Goal: Task Accomplishment & Management: Use online tool/utility

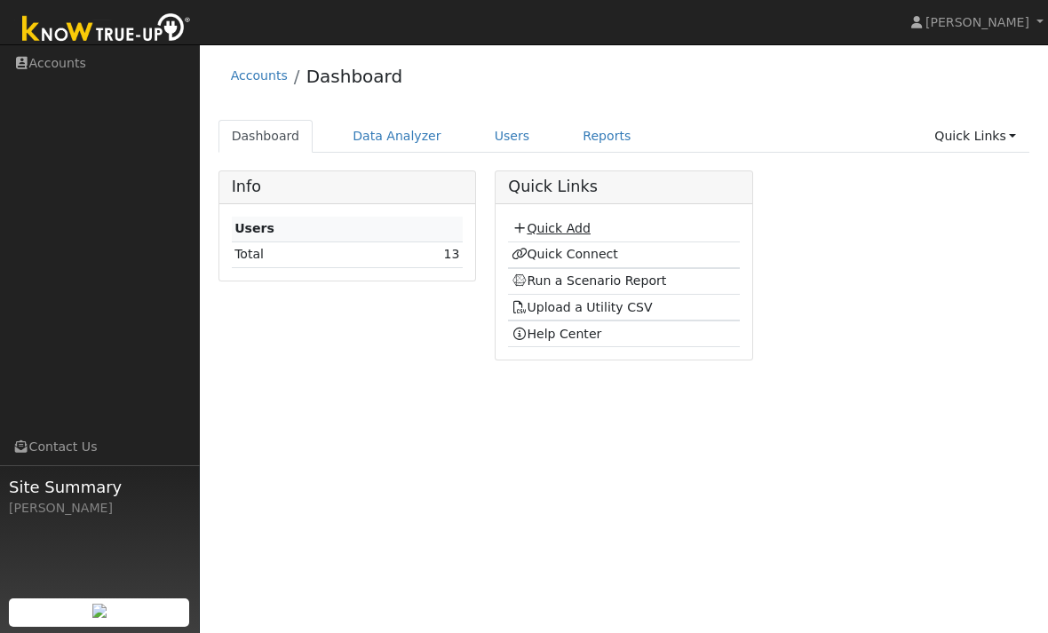
click at [564, 228] on link "Quick Add" at bounding box center [550, 228] width 79 height 14
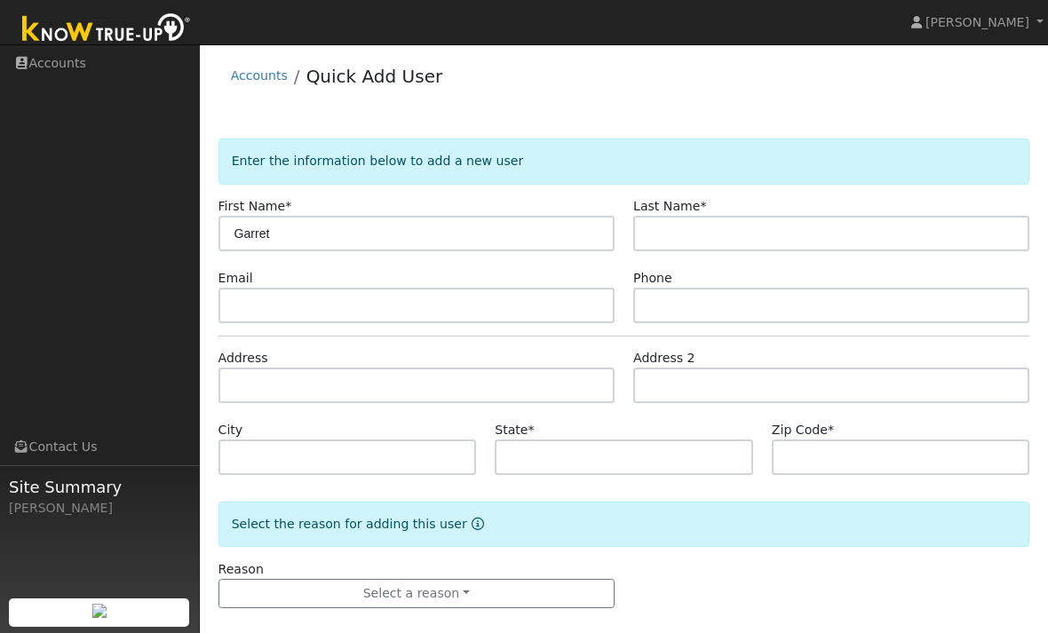
type input "Garret"
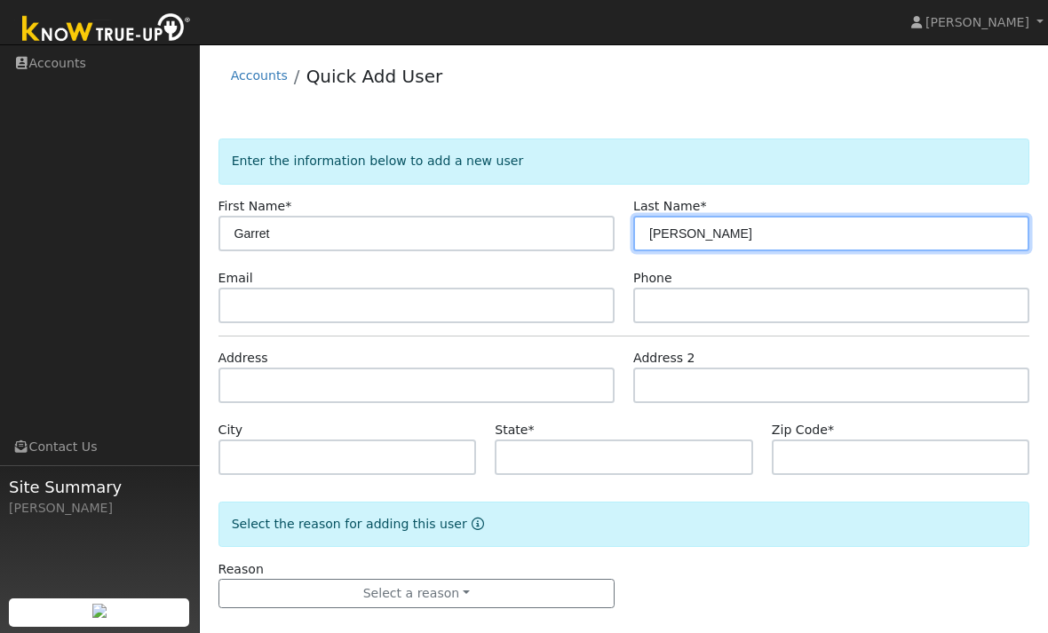
type input "Shoaf"
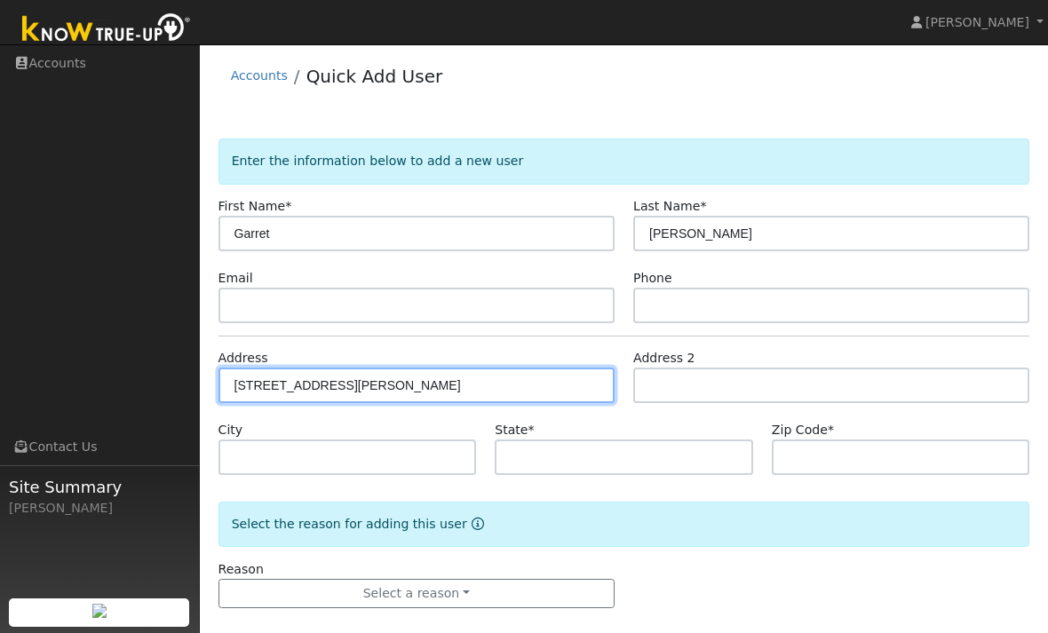
type input "[STREET_ADDRESS][PERSON_NAME]"
type input "Modesto"
type input "CA"
type input "95355"
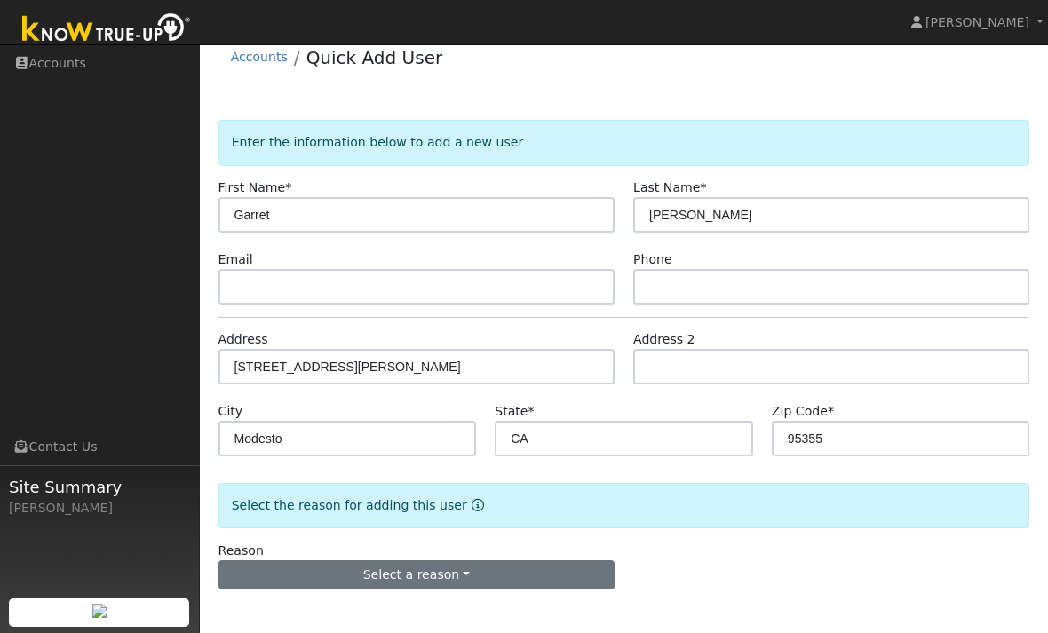
click at [548, 571] on button "Select a reason" at bounding box center [416, 575] width 396 height 30
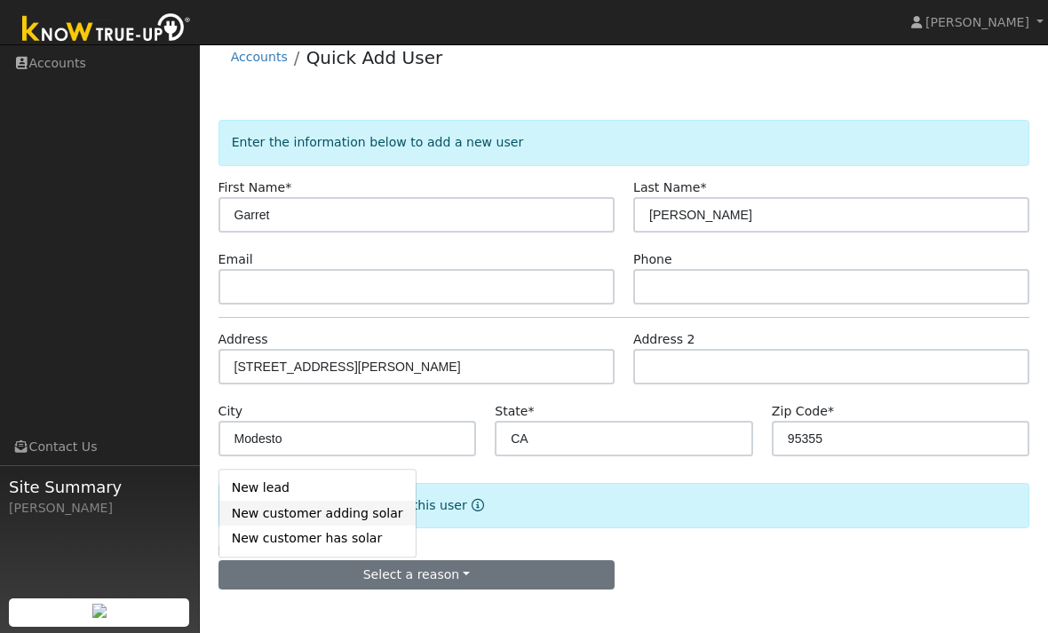
click at [363, 508] on link "New customer adding solar" at bounding box center [317, 513] width 196 height 25
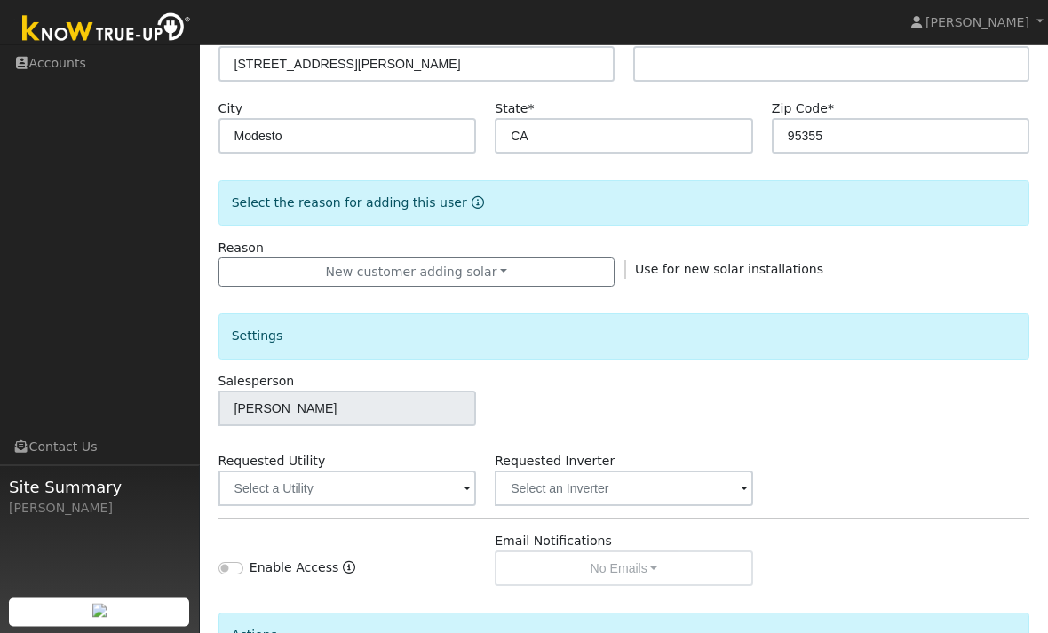
scroll to position [375, 0]
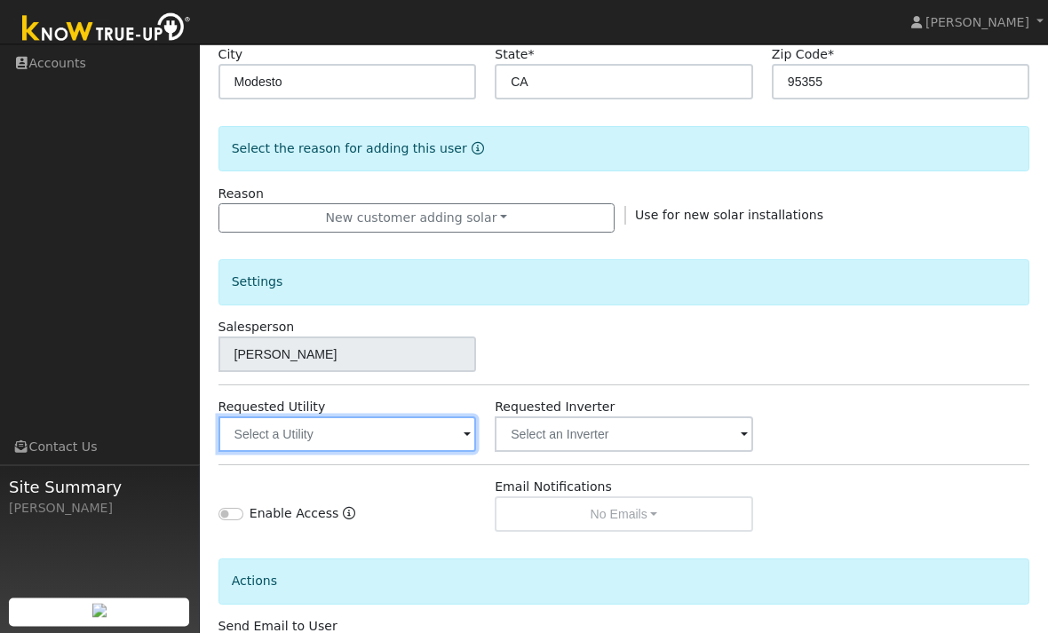
click at [408, 434] on input "text" at bounding box center [347, 435] width 258 height 36
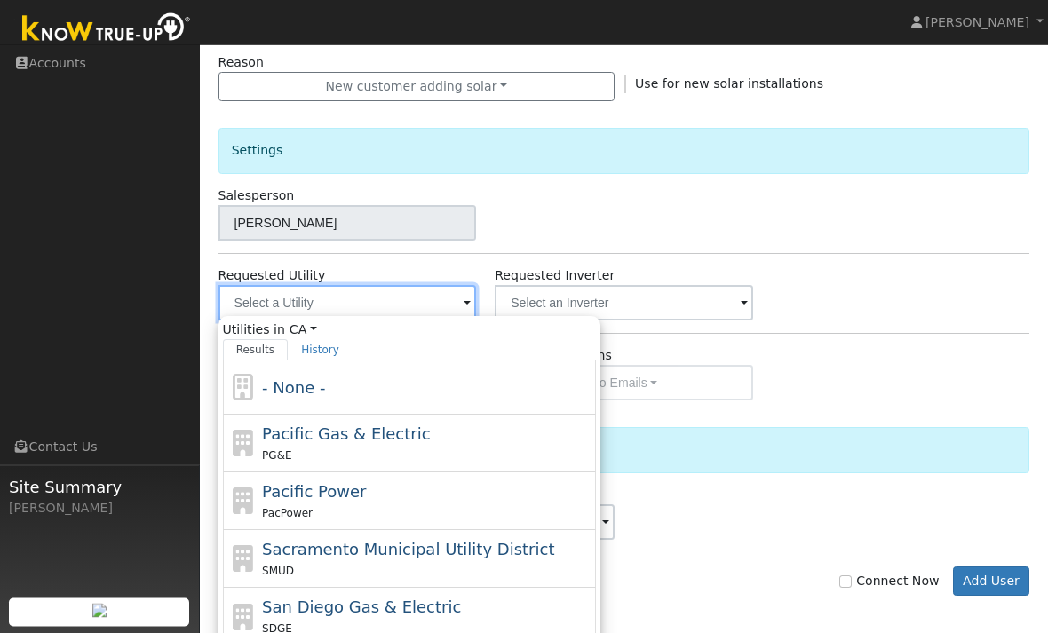
scroll to position [556, 0]
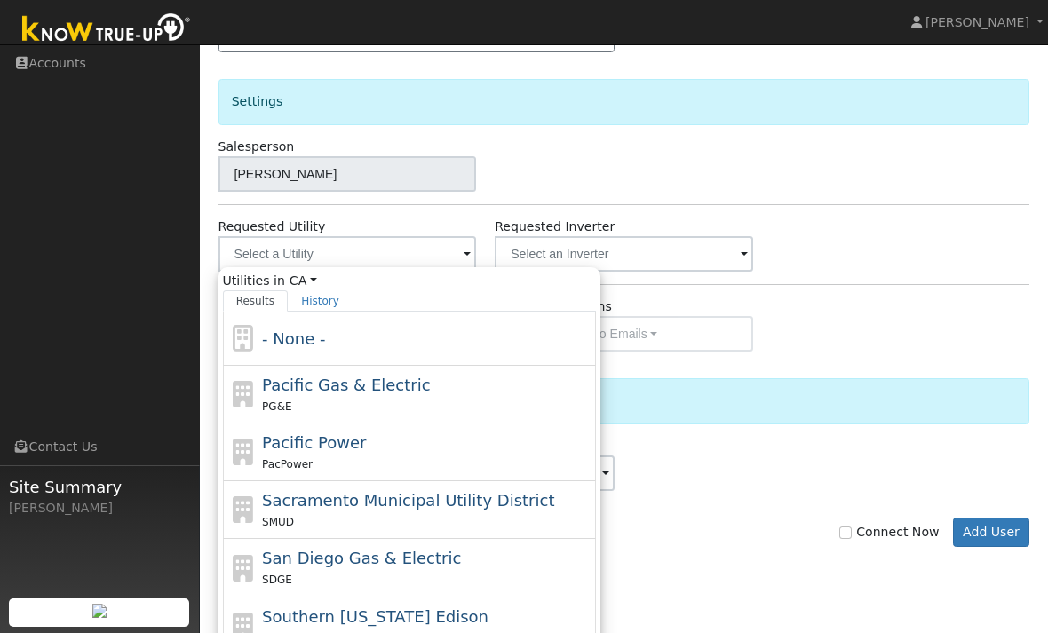
click at [778, 0] on nav "Andrew Brockfield Andrew Brockfield Profile Help Center Terms Of Service See Wh…" at bounding box center [524, 22] width 1048 height 45
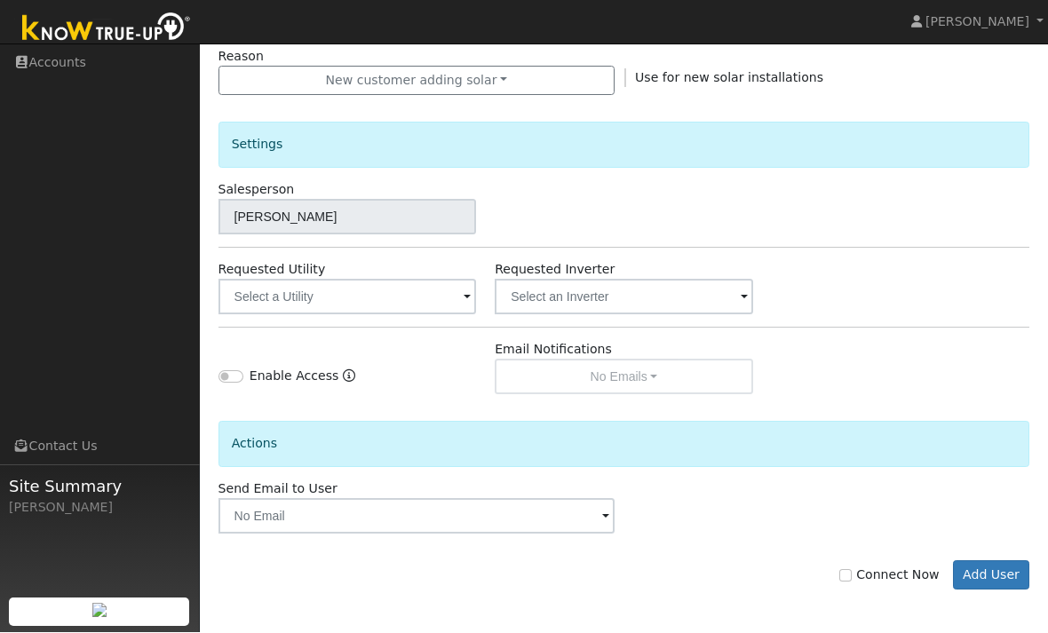
scroll to position [513, 0]
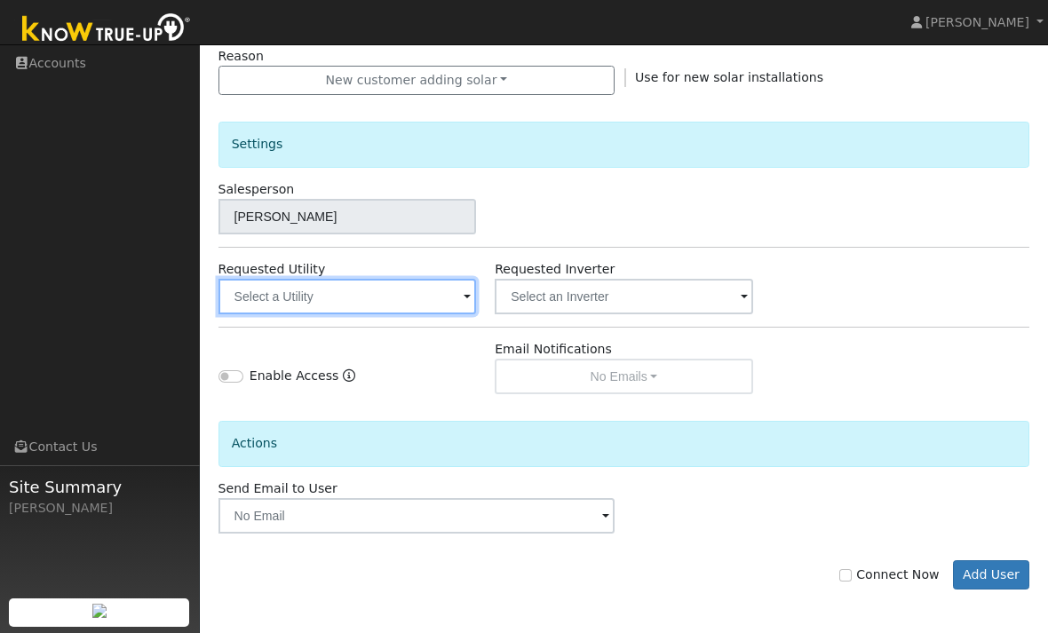
click at [448, 289] on input "text" at bounding box center [347, 297] width 258 height 36
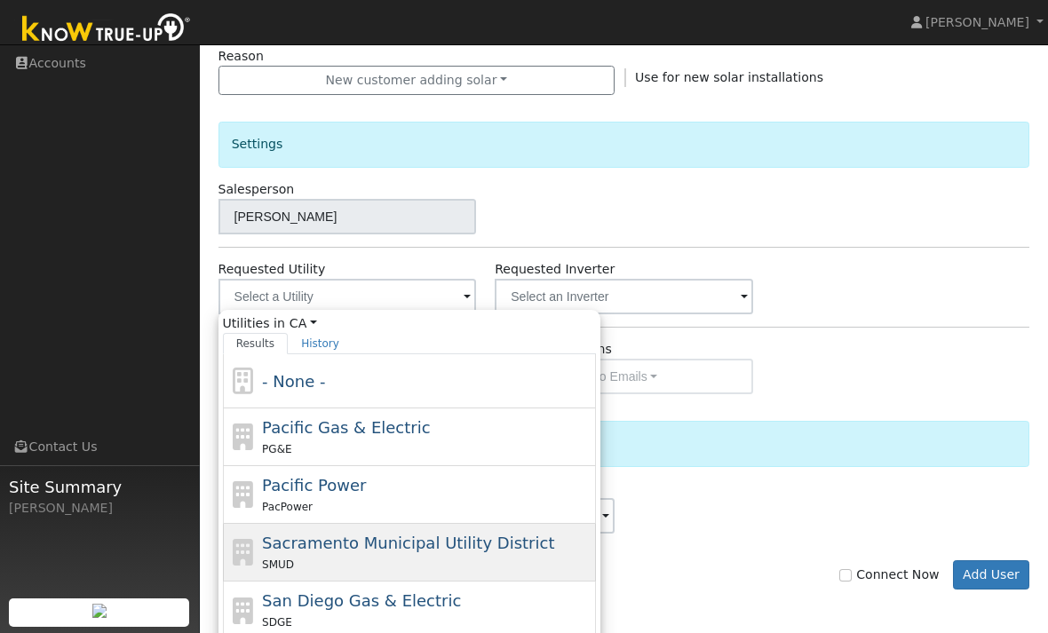
click at [456, 543] on span "Sacramento Municipal Utility District" at bounding box center [408, 543] width 292 height 19
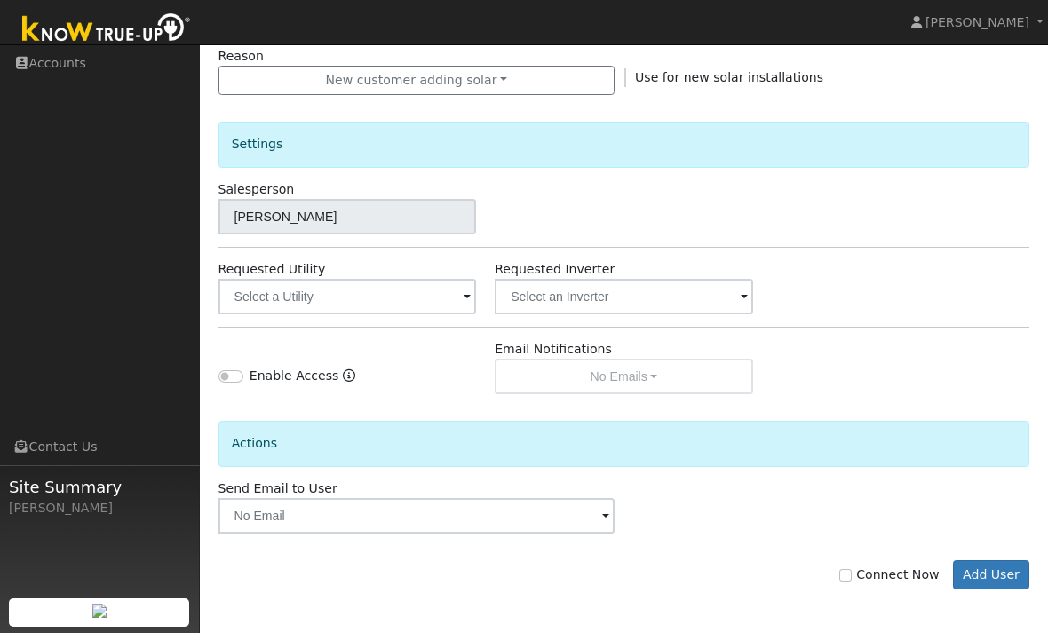
type input "Sacramento Municipal Utility District"
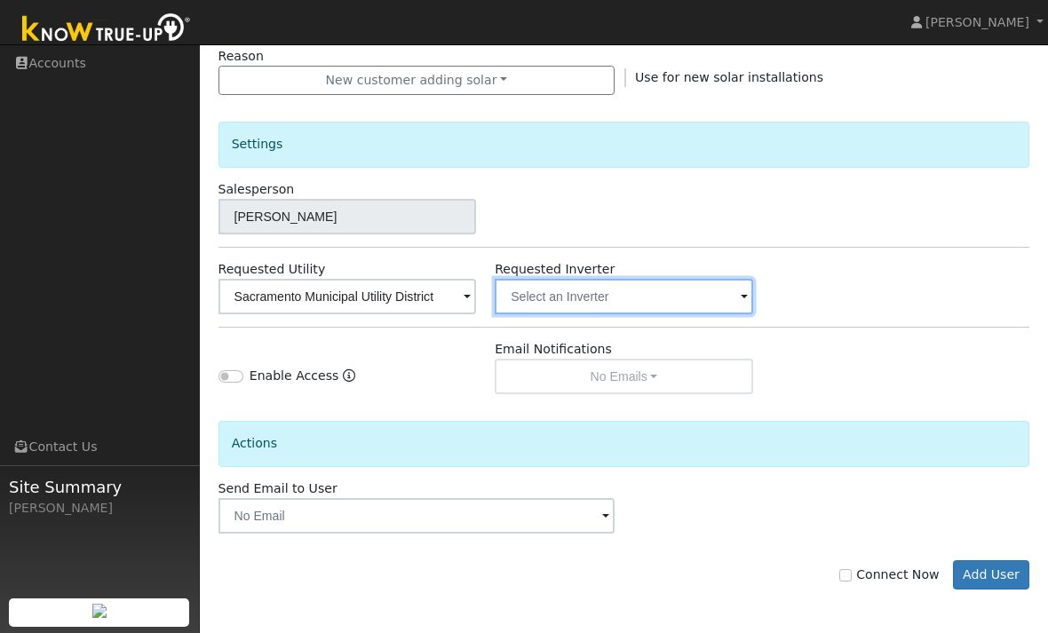
click at [477, 290] on input "text" at bounding box center [347, 297] width 258 height 36
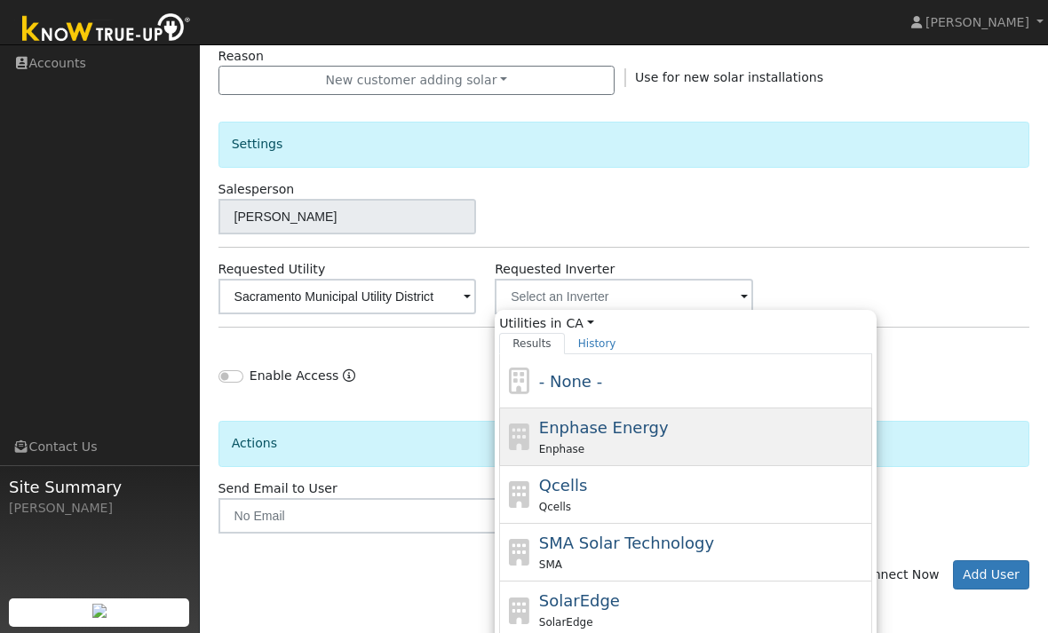
click at [672, 431] on div "Enphase Energy Enphase" at bounding box center [703, 437] width 329 height 43
type input "Enphase Energy"
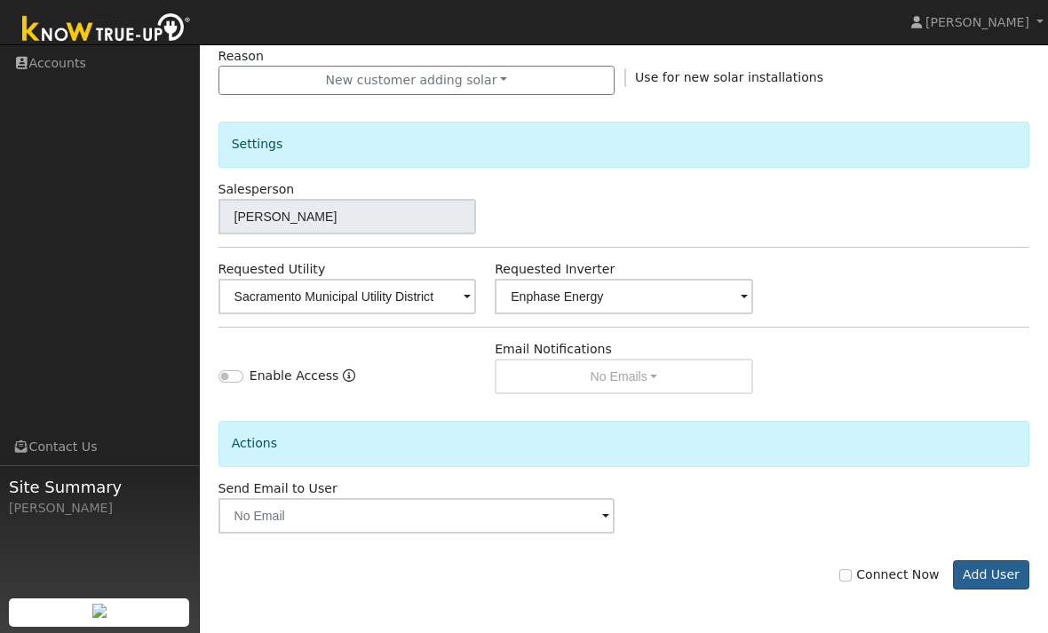
click at [987, 573] on button "Add User" at bounding box center [991, 575] width 77 height 30
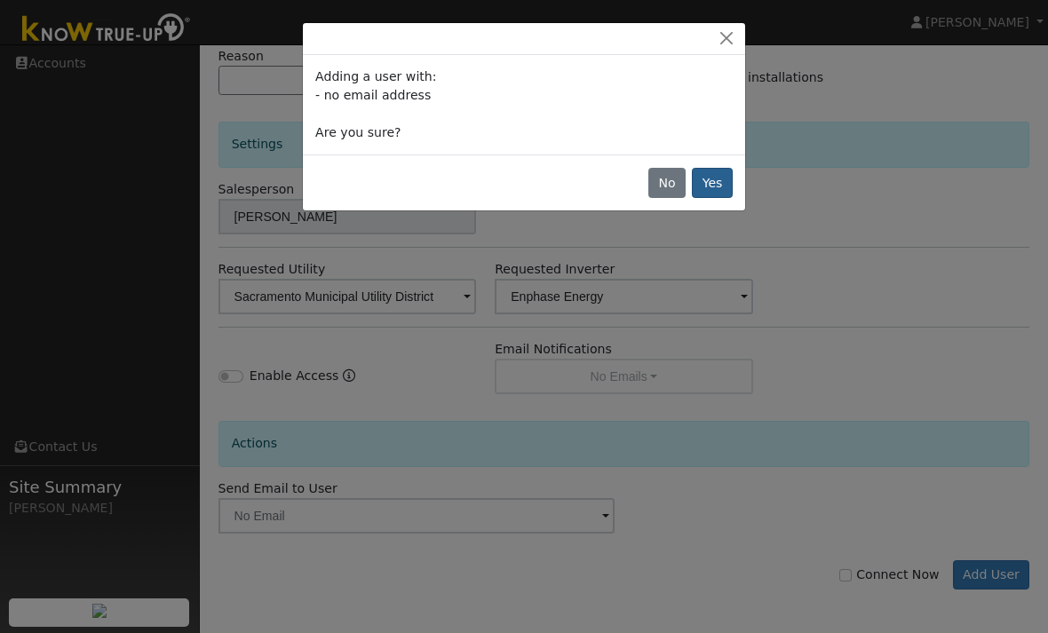
click at [716, 186] on button "Yes" at bounding box center [712, 183] width 41 height 30
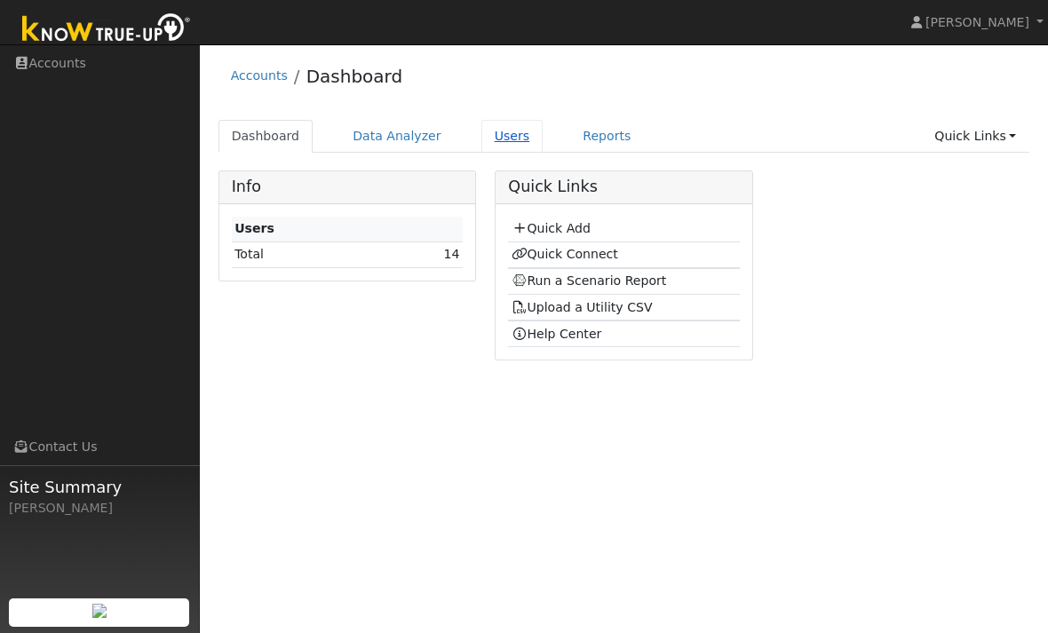
click at [507, 136] on link "Users" at bounding box center [512, 136] width 62 height 33
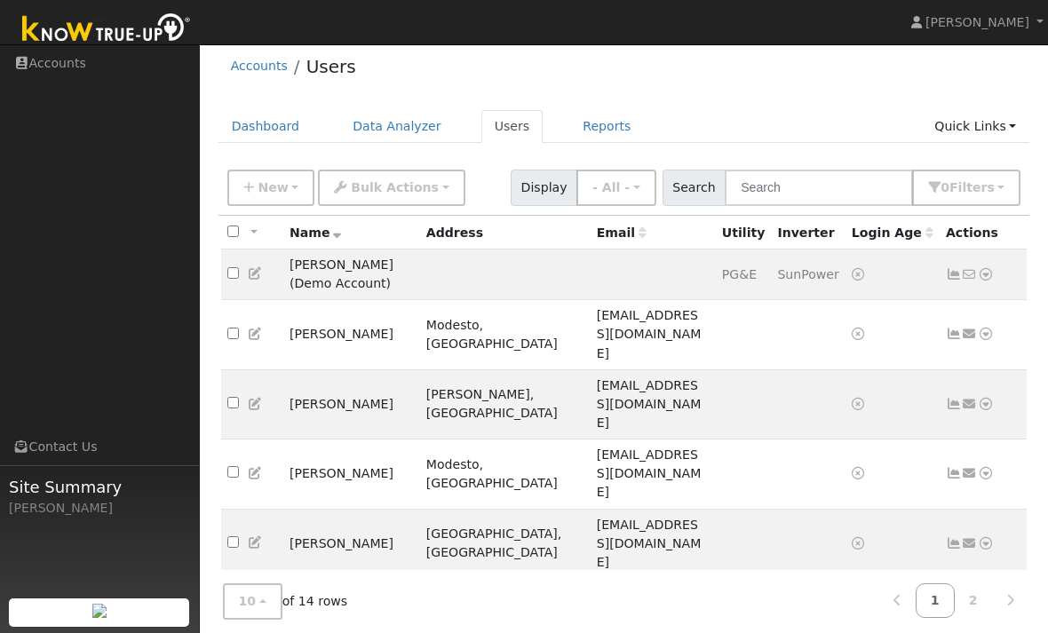
scroll to position [22, 0]
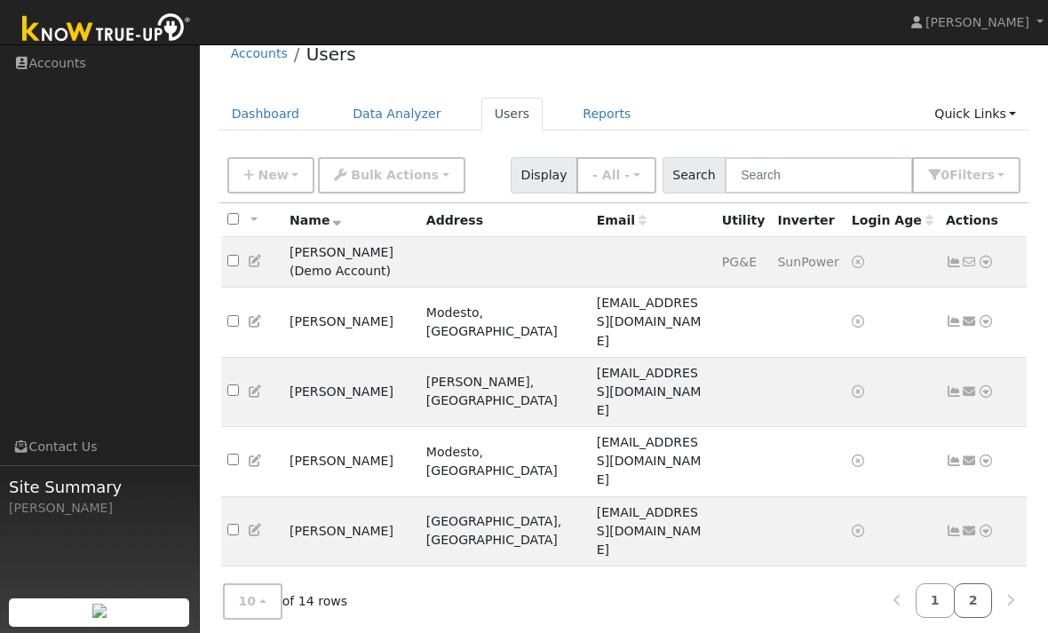
click at [971, 618] on link "2" at bounding box center [973, 600] width 39 height 35
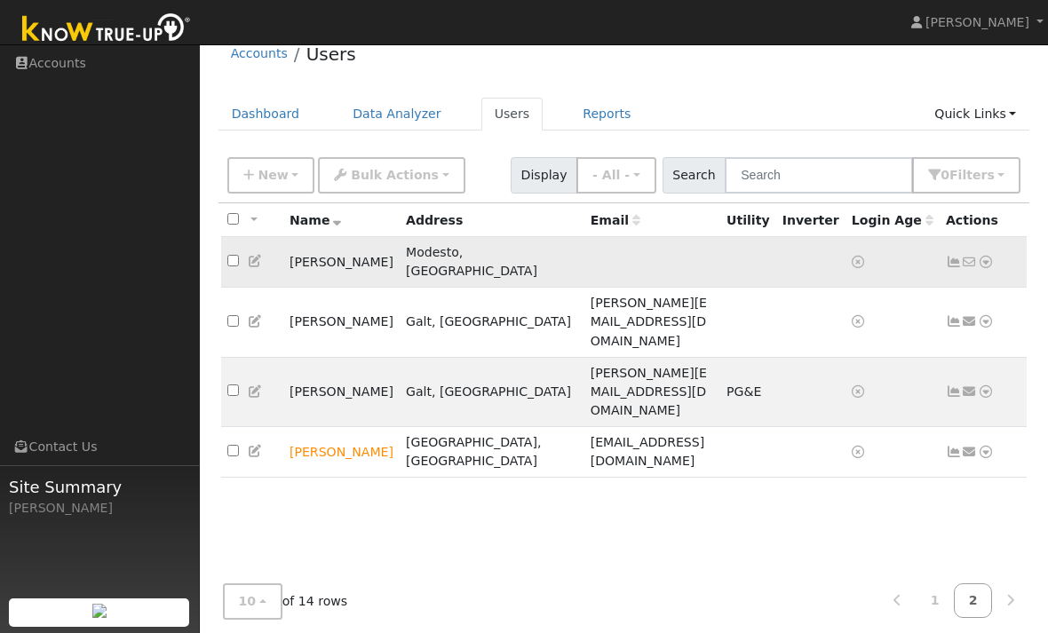
click at [996, 254] on td "No email address Send Email... Data Analyzer Reports Scenario Health Check Ener…" at bounding box center [983, 262] width 88 height 51
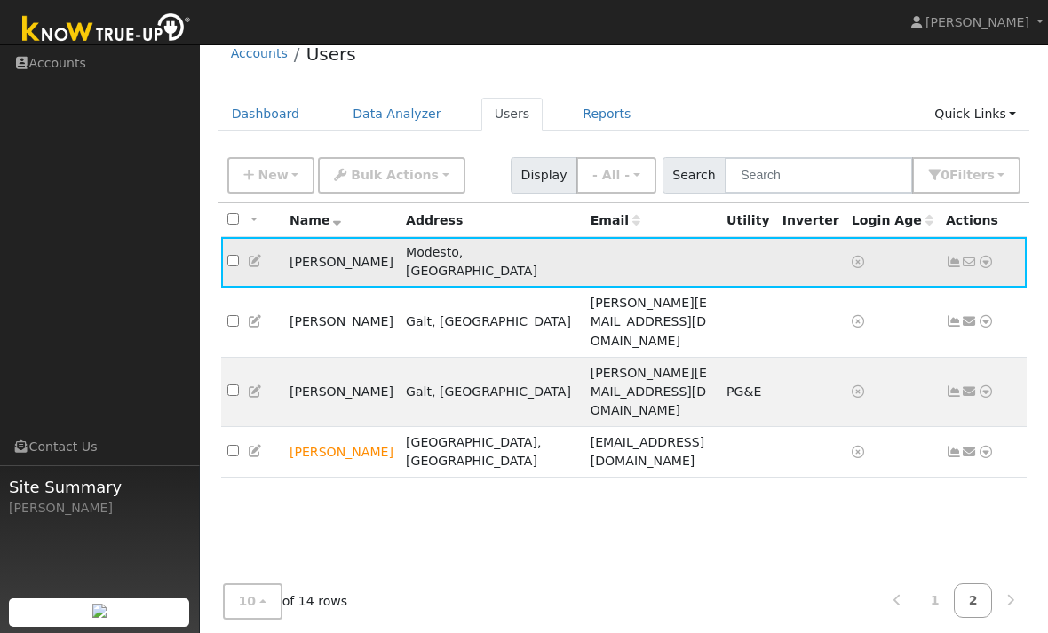
scroll to position [0, 0]
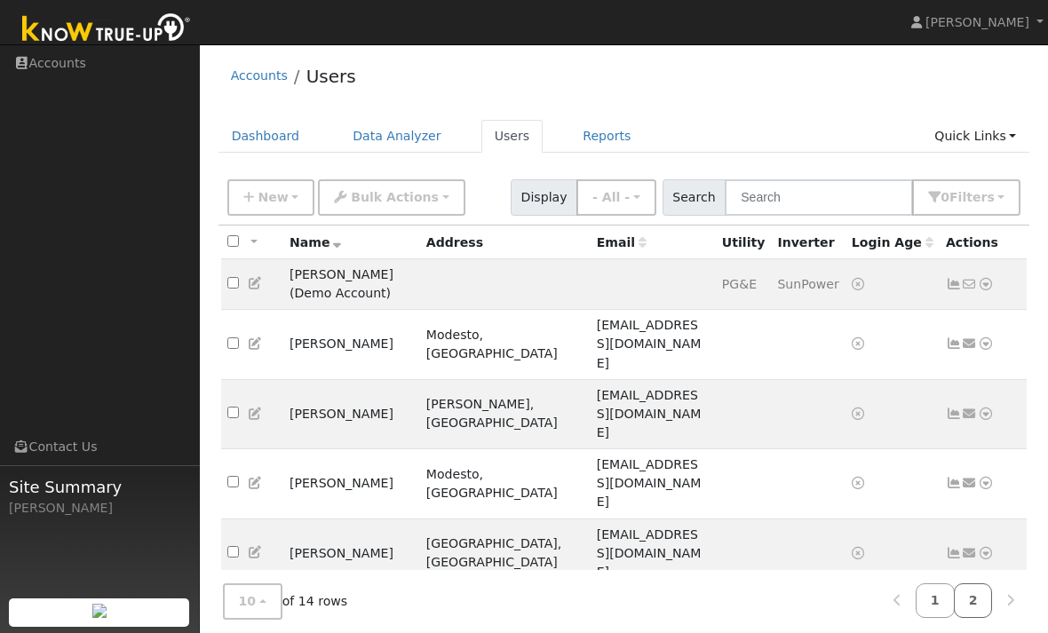
click at [970, 600] on link "2" at bounding box center [973, 600] width 39 height 35
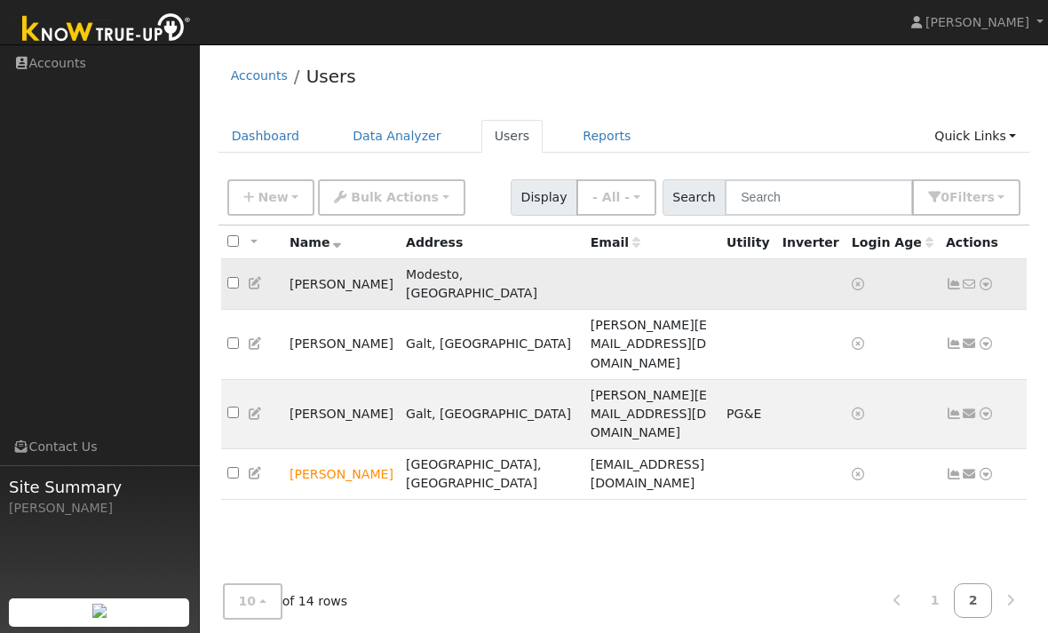
click at [986, 278] on icon at bounding box center [986, 284] width 16 height 12
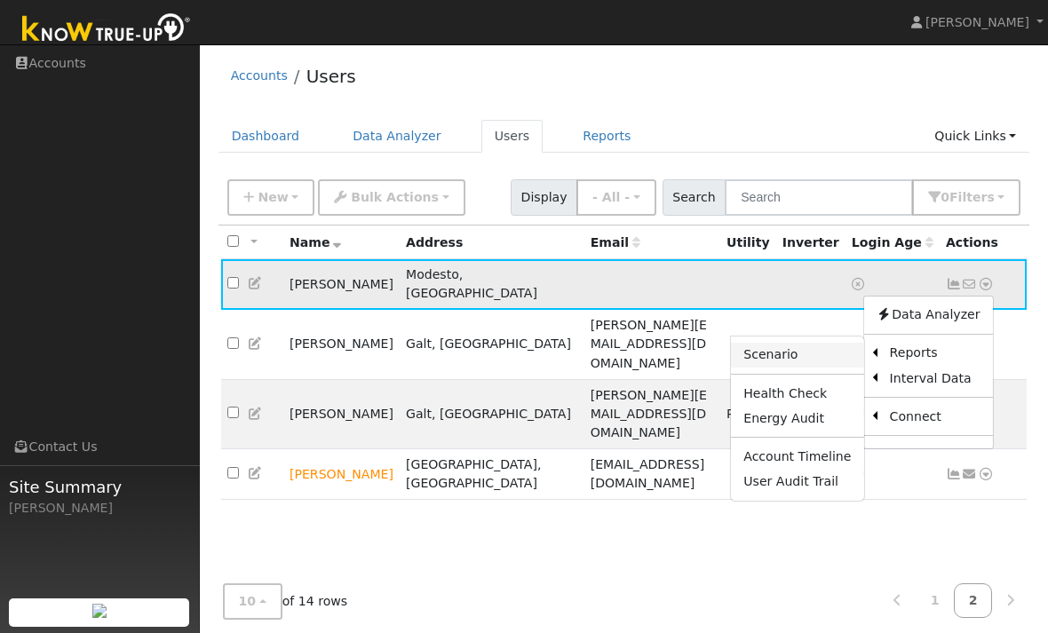
click at [820, 343] on link "Scenario" at bounding box center [797, 355] width 132 height 25
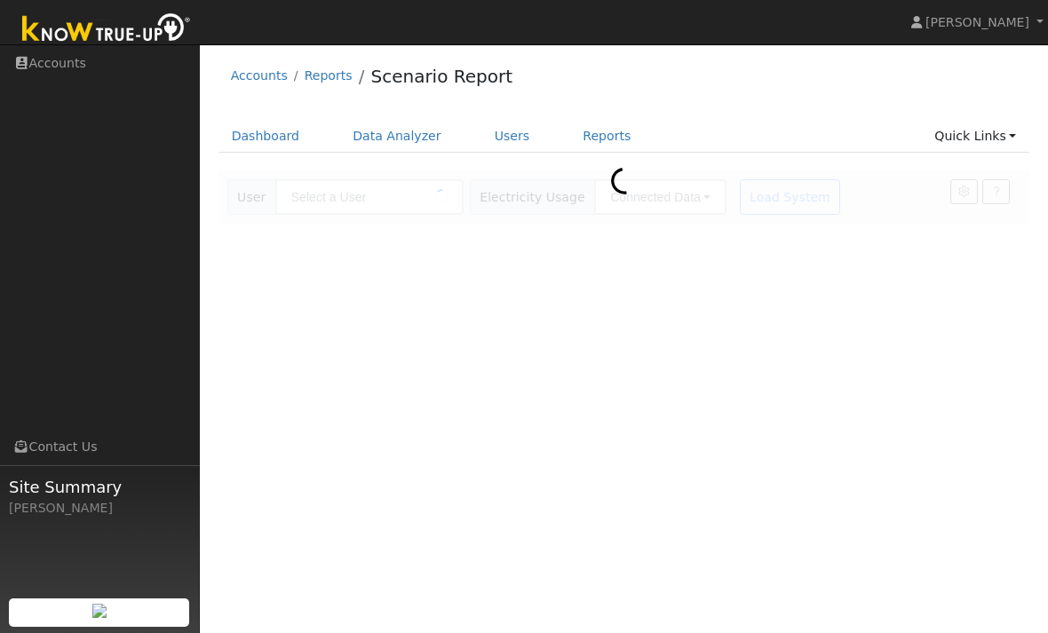
type input "[PERSON_NAME]"
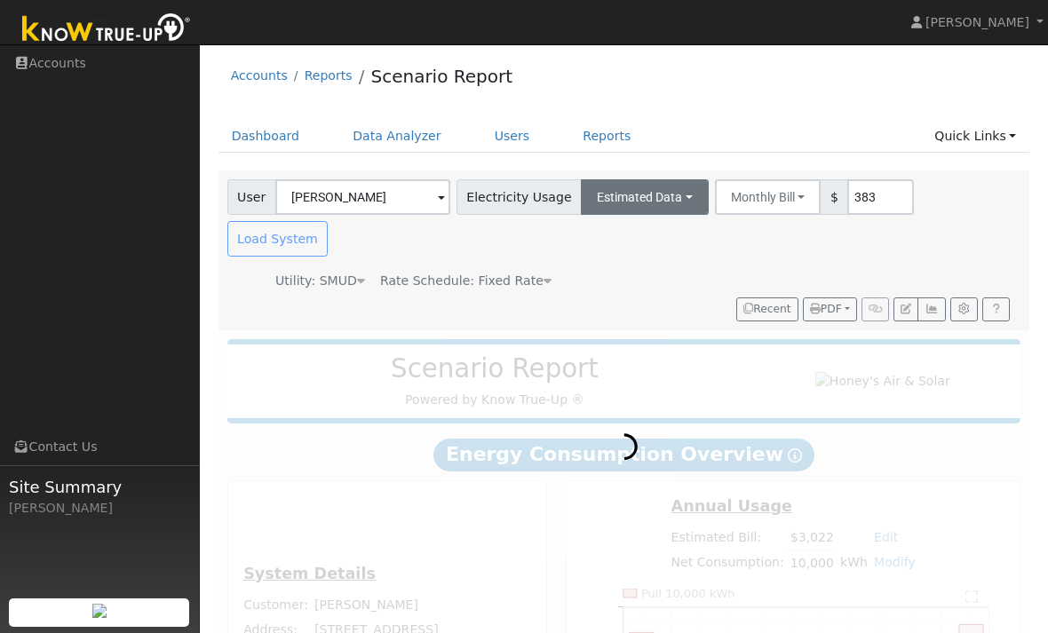
click at [634, 201] on button "Estimated Data" at bounding box center [645, 197] width 128 height 36
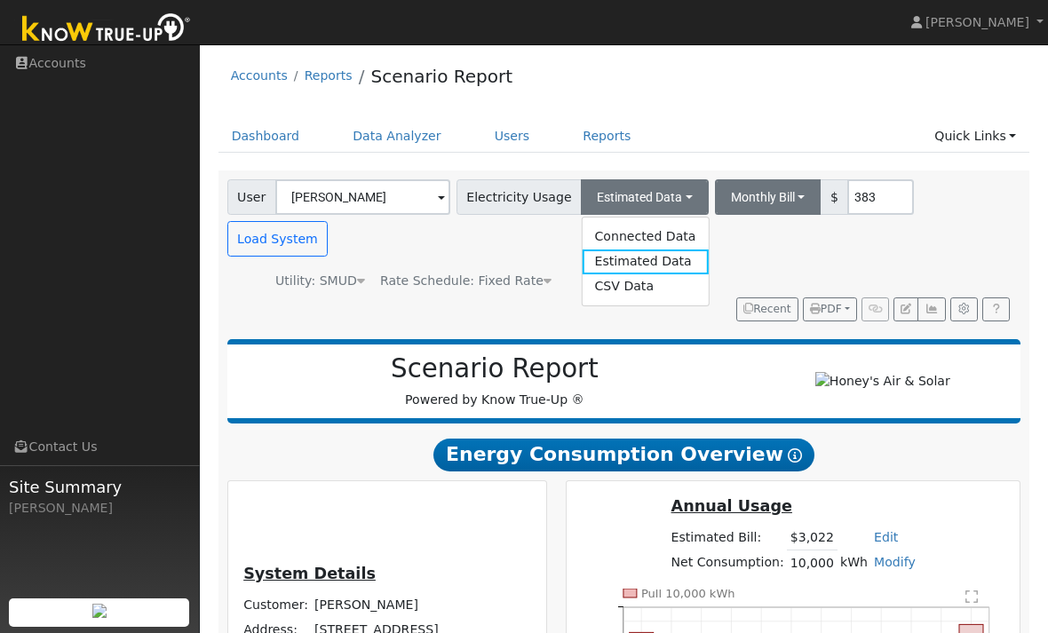
click at [769, 194] on button "Monthly Bill" at bounding box center [768, 197] width 107 height 36
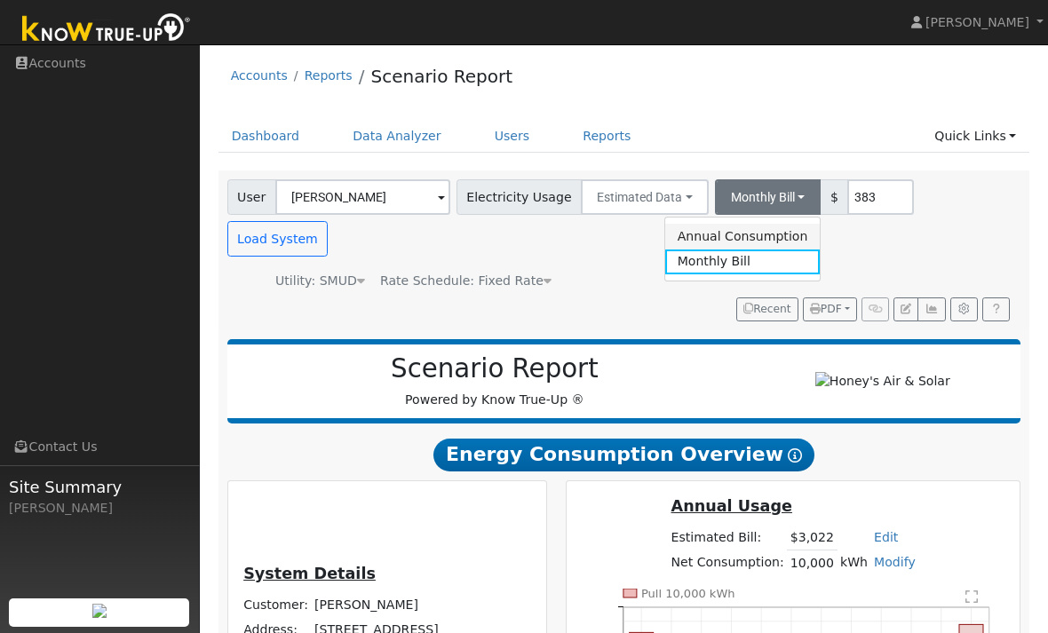
click at [756, 240] on link "Annual Consumption" at bounding box center [742, 236] width 155 height 25
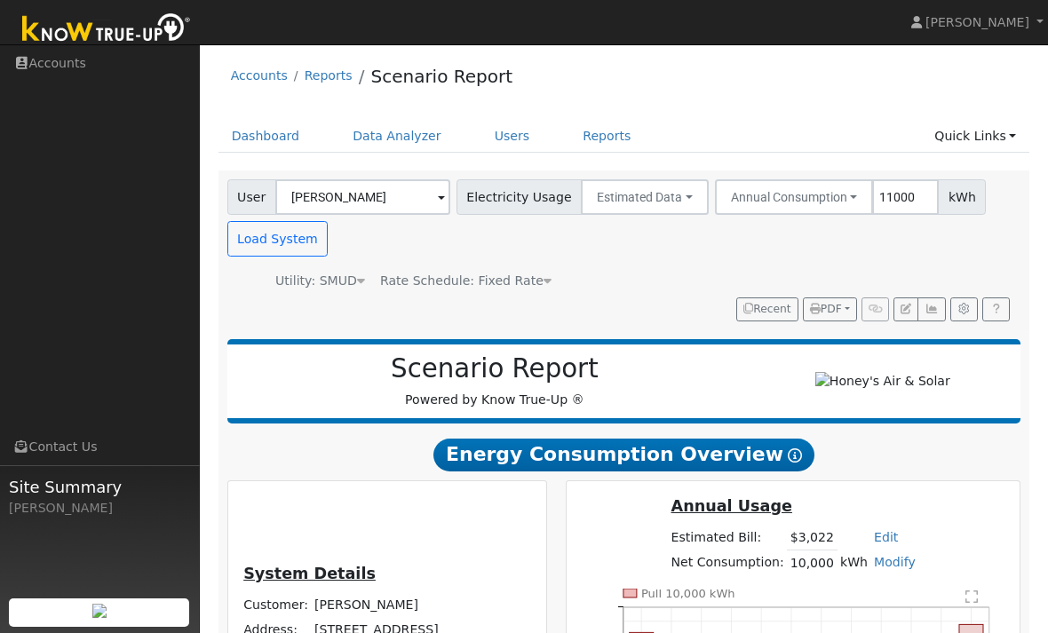
type input "11000"
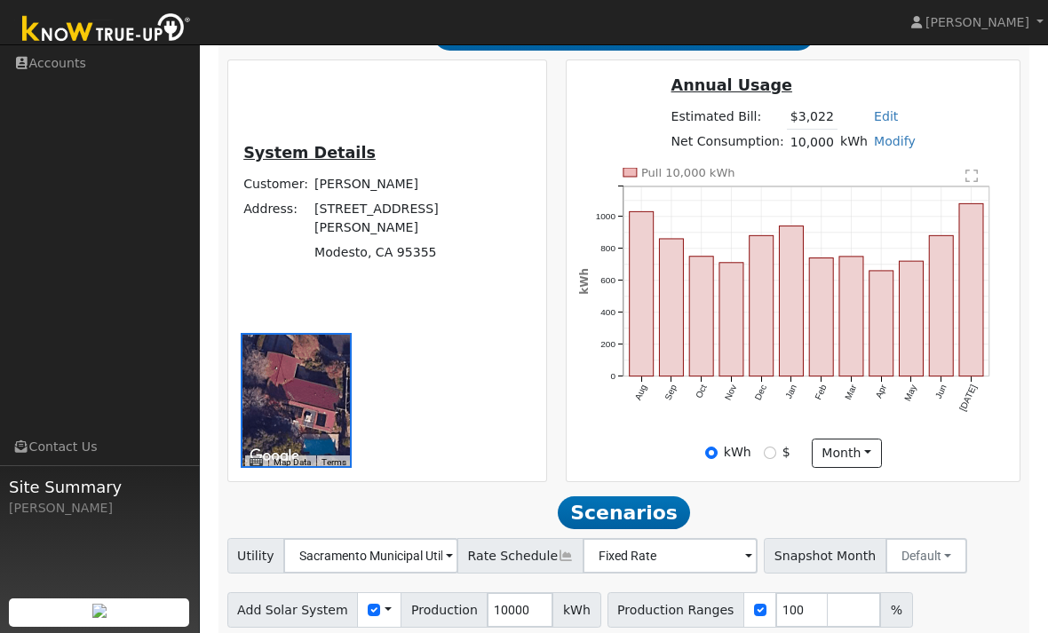
scroll to position [477, 0]
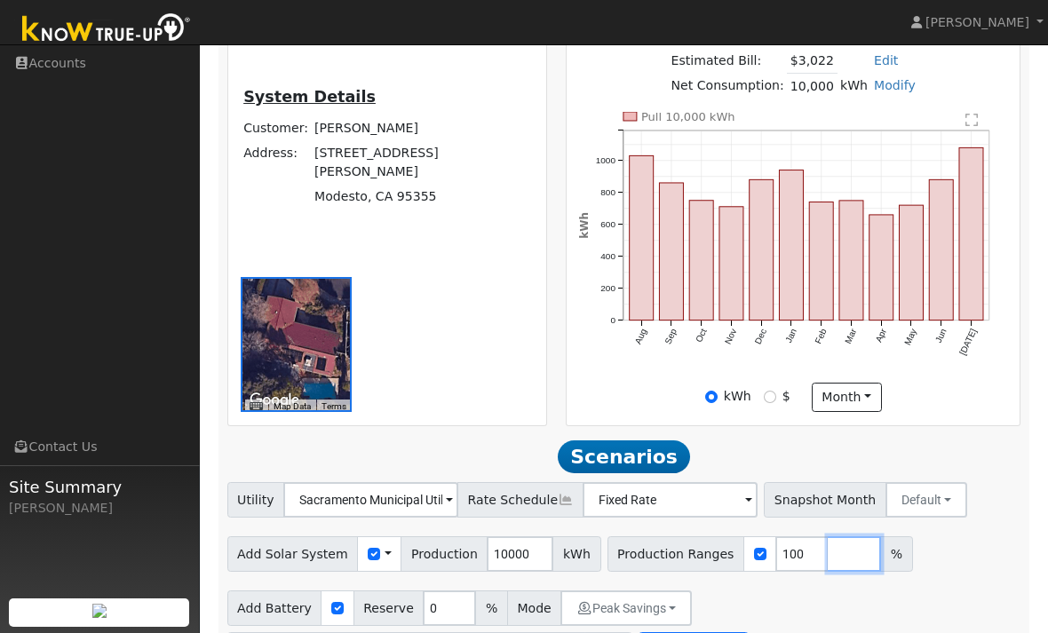
click at [828, 559] on input "number" at bounding box center [854, 554] width 53 height 36
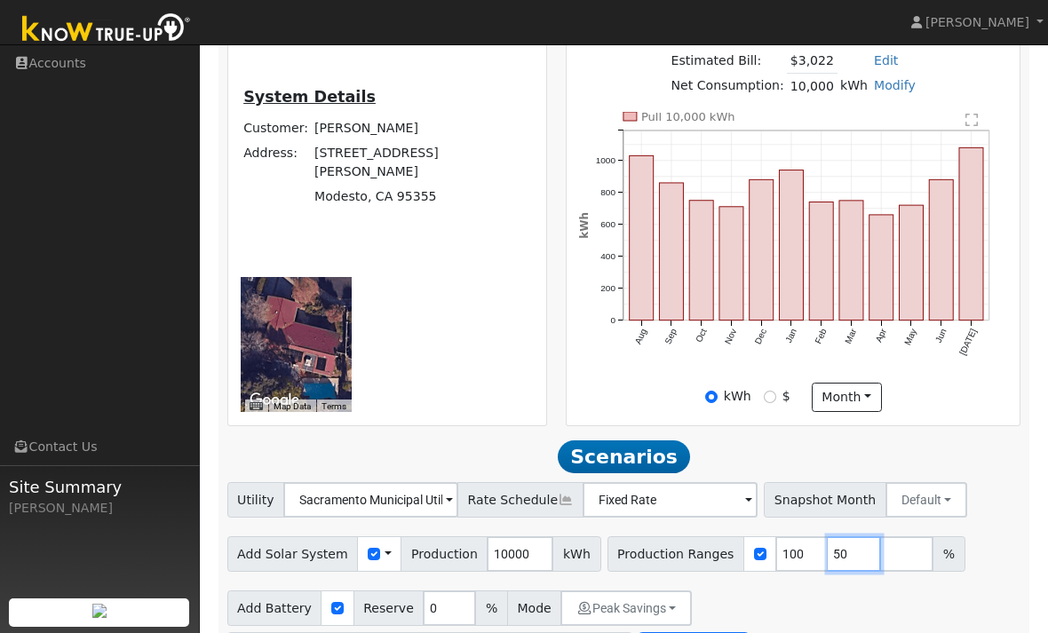
type input "50"
type input "100"
type input "75"
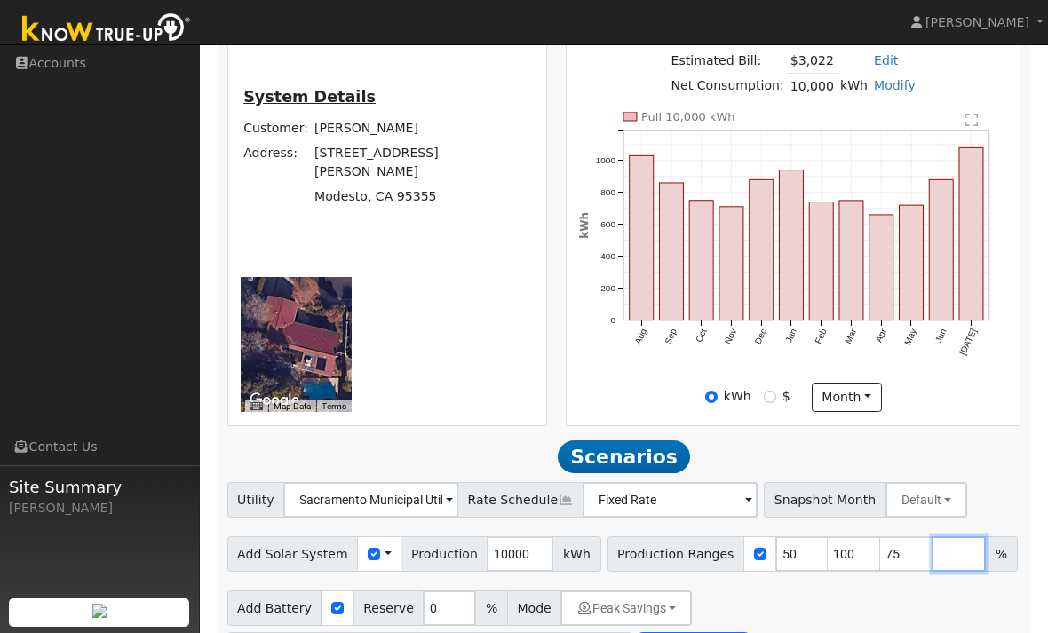
type input "100"
type input "2"
click at [902, 482] on div "Utility Sacramento Municipal Utility District NEM NBT Rate Schedule Fixed Rate …" at bounding box center [624, 497] width 800 height 42
click at [885, 506] on button "Default" at bounding box center [926, 500] width 83 height 36
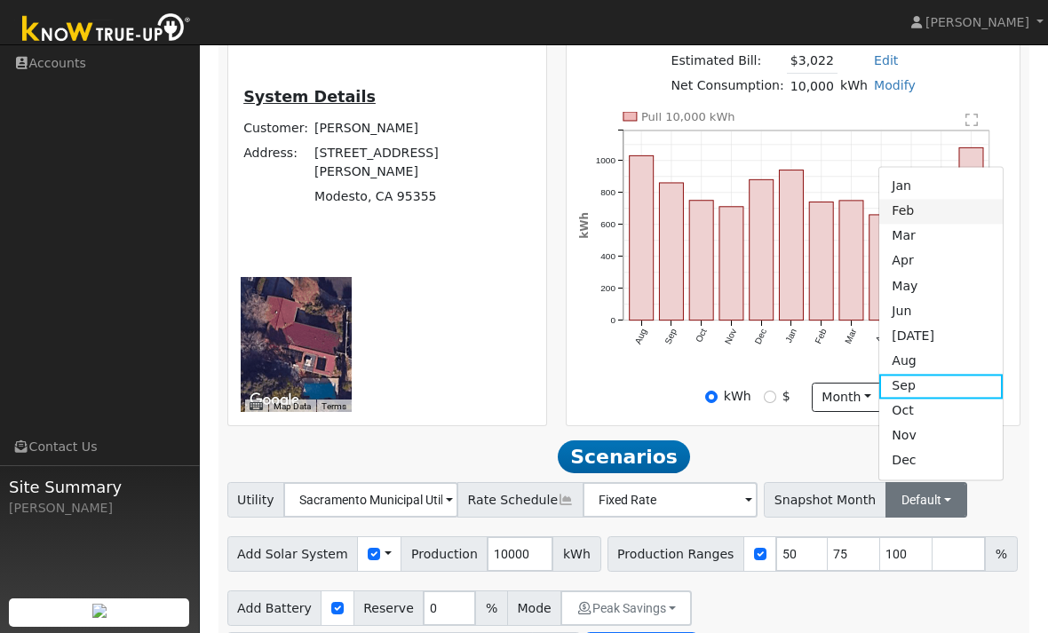
click at [879, 217] on link "Feb" at bounding box center [940, 211] width 123 height 25
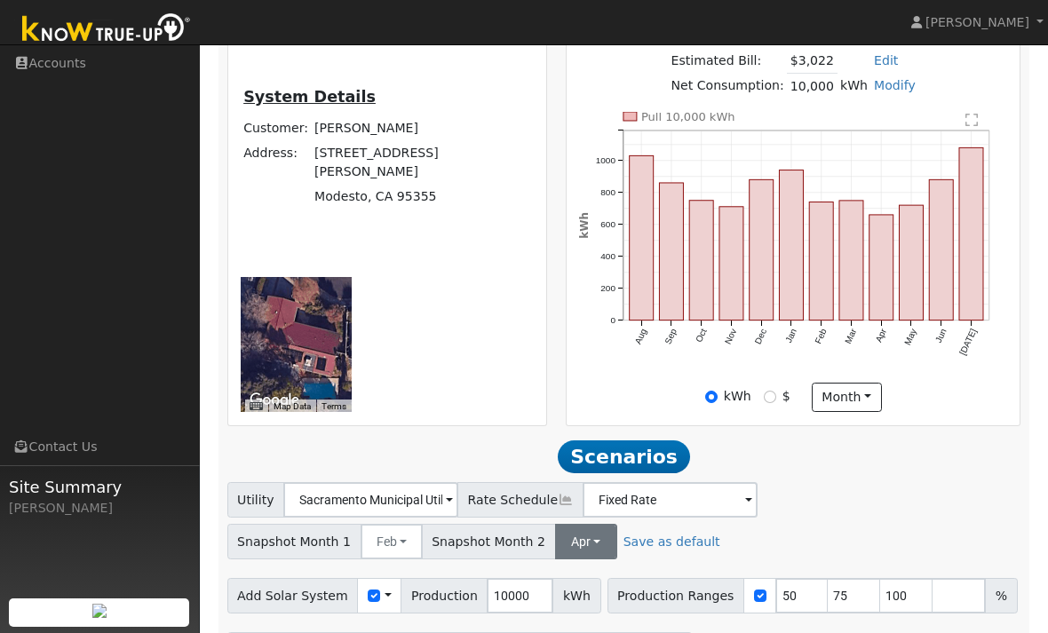
click at [584, 537] on button "Apr" at bounding box center [586, 542] width 62 height 36
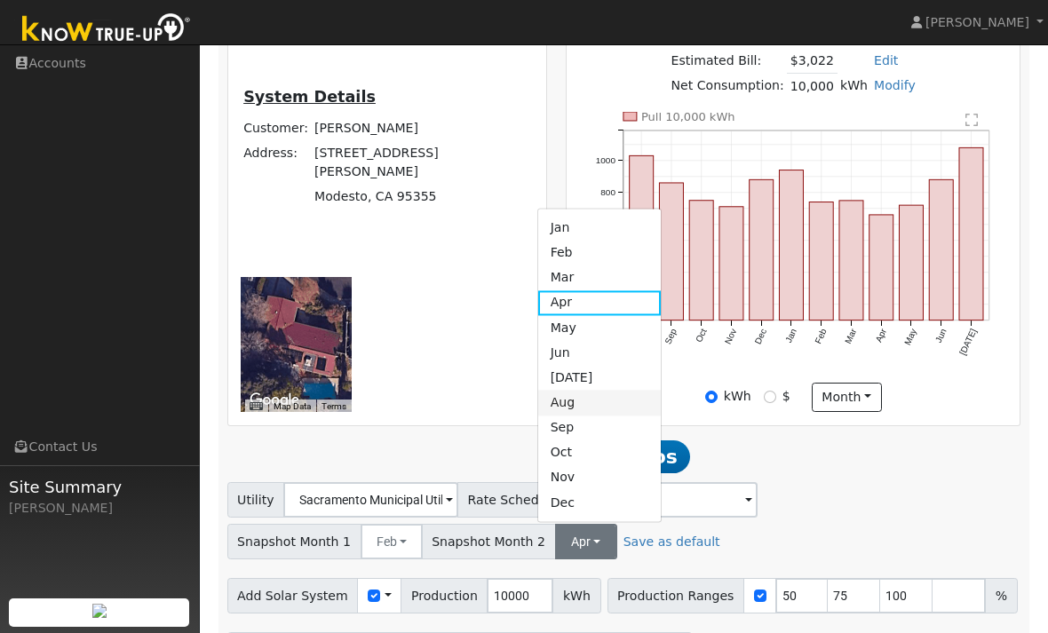
click at [572, 409] on link "Aug" at bounding box center [599, 403] width 123 height 25
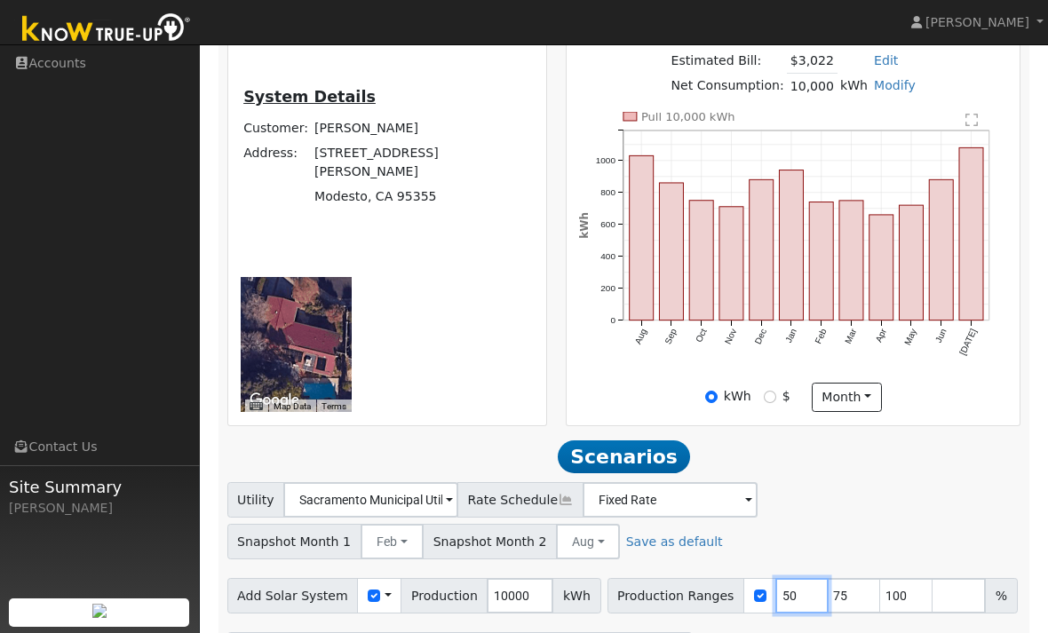
scroll to position [519, 0]
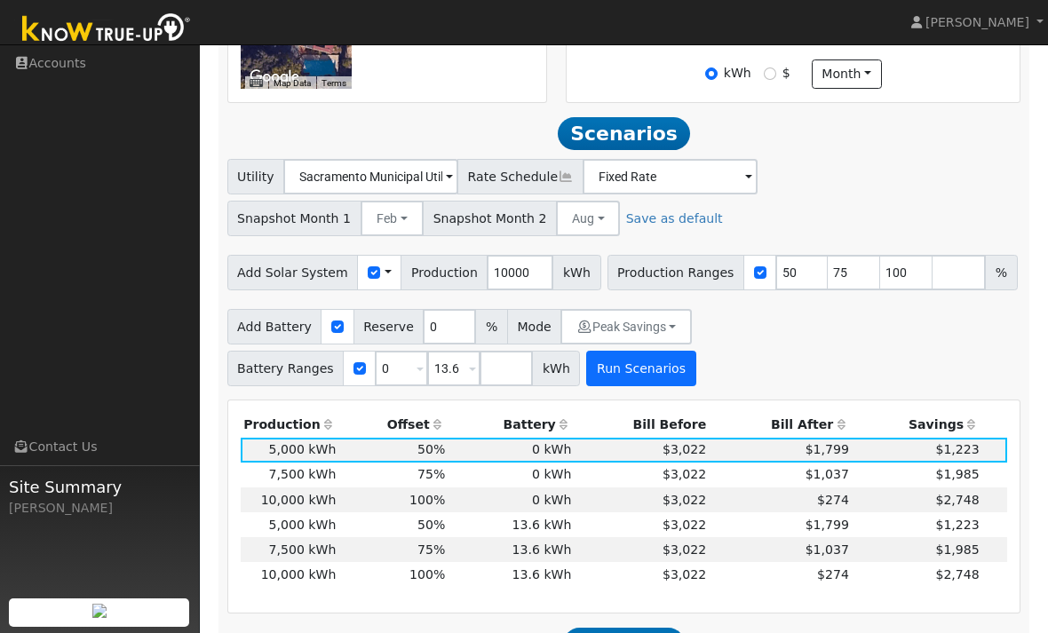
scroll to position [867, 0]
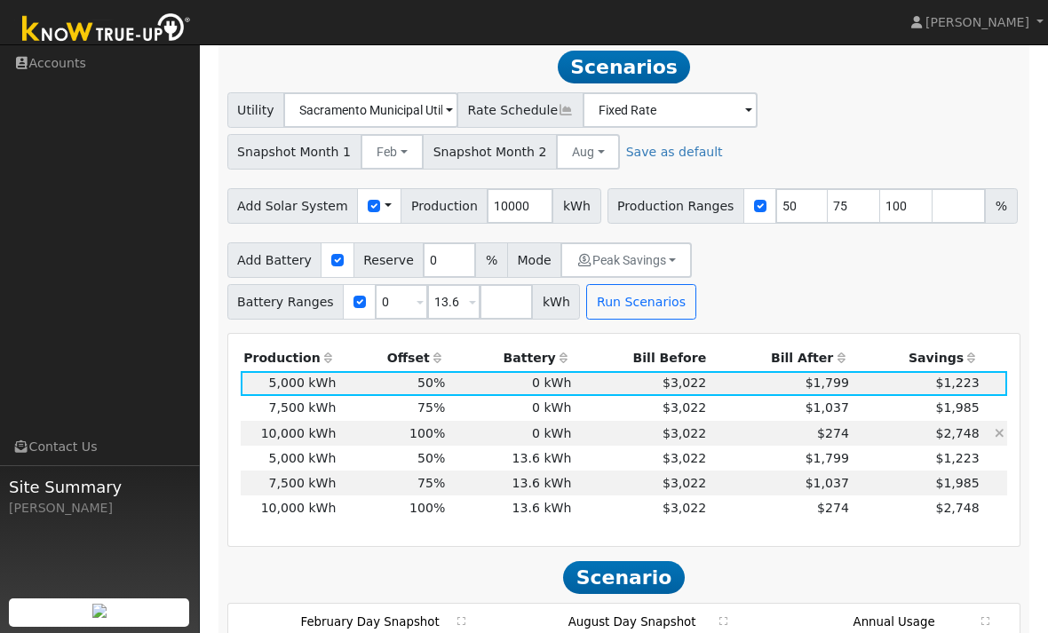
click at [912, 435] on td "$2,748" at bounding box center [916, 433] width 131 height 25
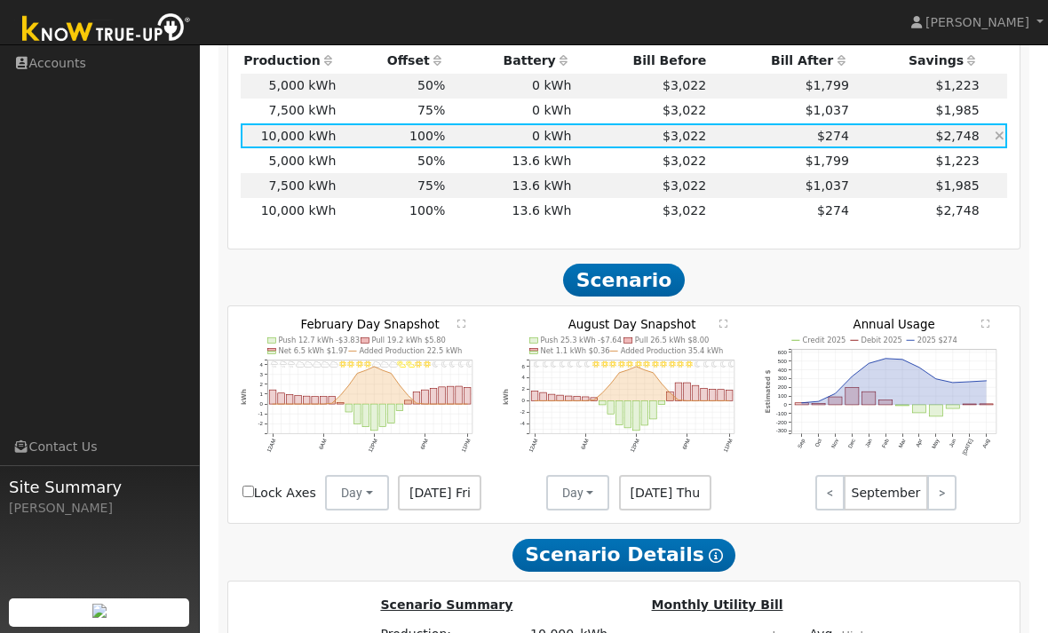
scroll to position [1156, 0]
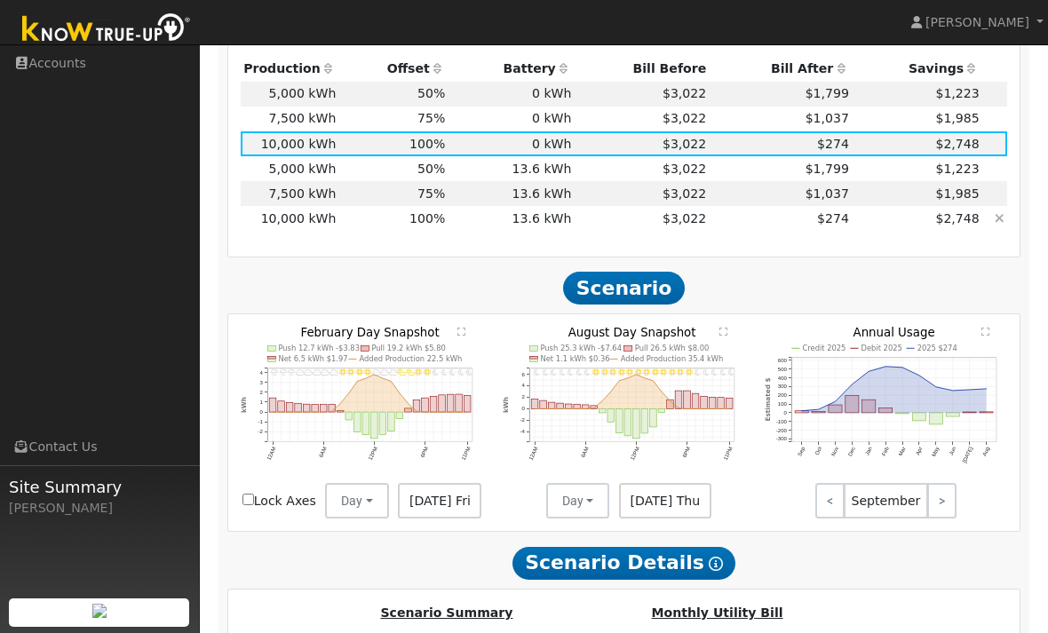
click at [871, 224] on td "$2,748" at bounding box center [916, 218] width 131 height 25
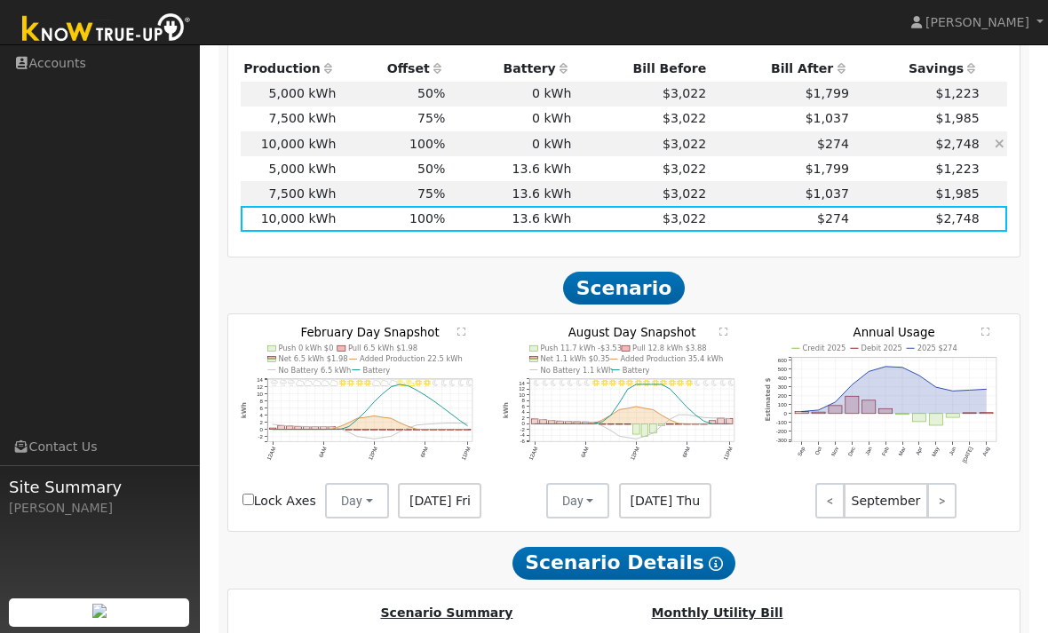
click at [868, 142] on td "$2,748" at bounding box center [916, 143] width 131 height 25
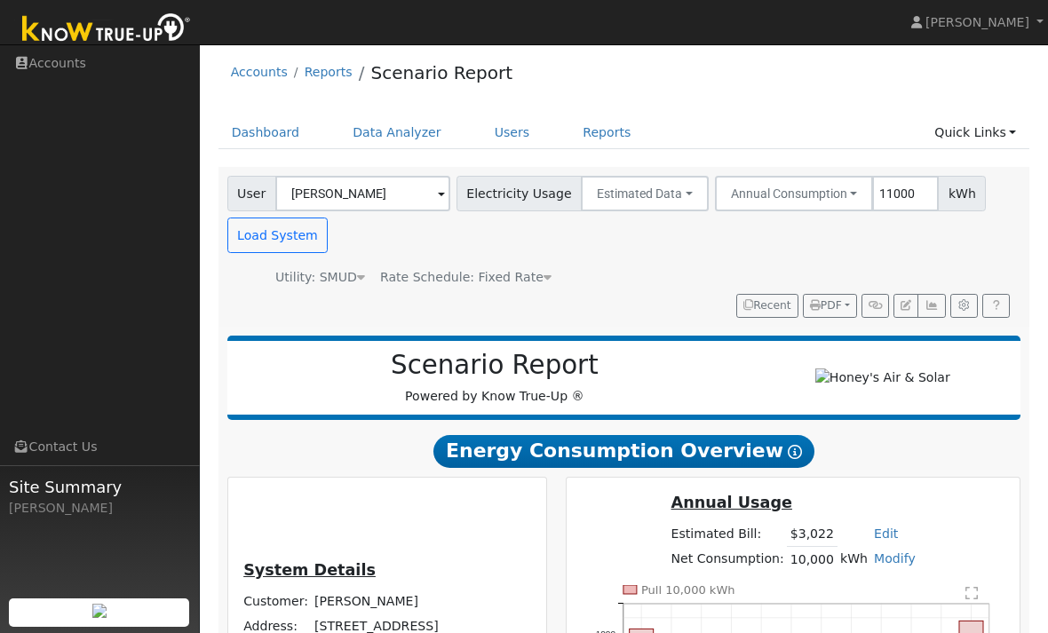
scroll to position [0, 0]
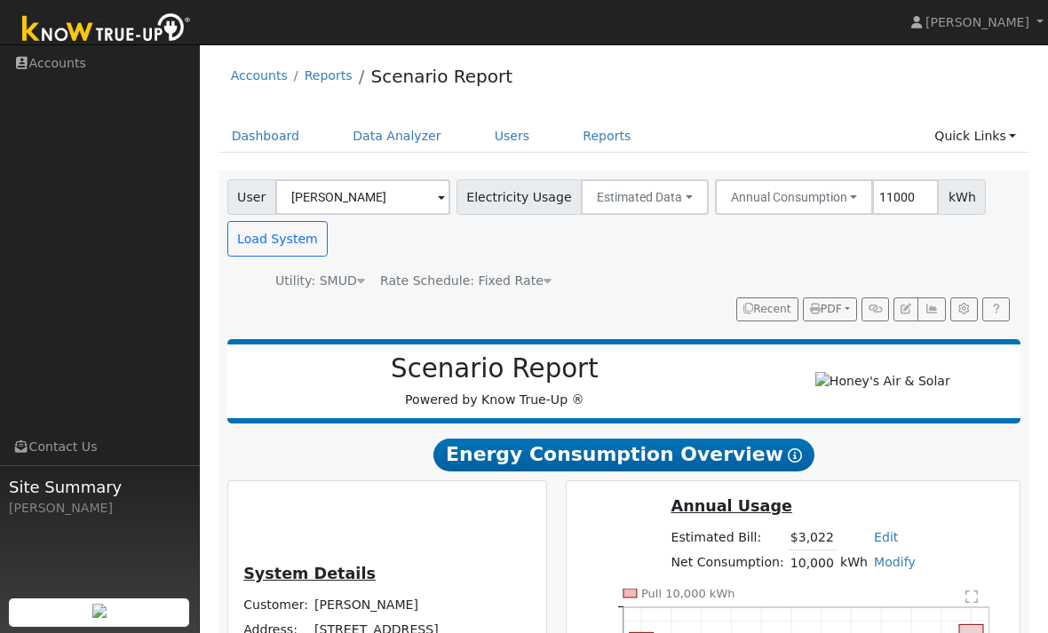
click at [543, 278] on icon at bounding box center [547, 280] width 8 height 12
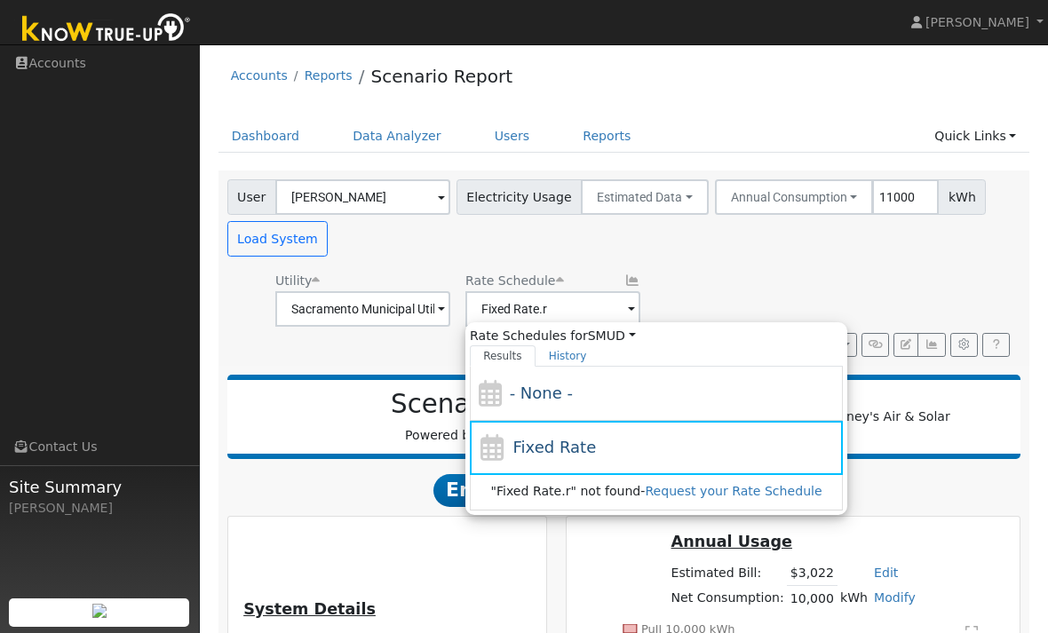
click at [713, 282] on div "Utility Sacramento Municipal Utility District Rate Schedule Fixed Rate.r Rate S…" at bounding box center [621, 295] width 794 height 60
type input "Fixed Rate"
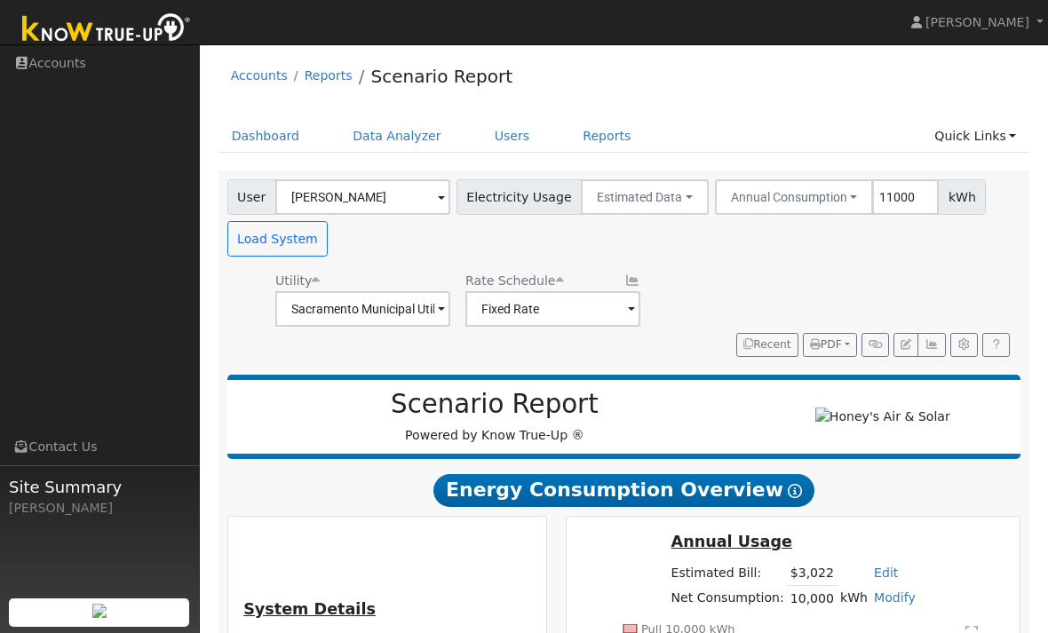
click at [710, 281] on div "Utility Sacramento Municipal Utility District Rate Schedule Fixed Rate" at bounding box center [621, 295] width 794 height 60
click at [709, 290] on div "Utility Sacramento Municipal Utility District Rate Schedule Fixed Rate" at bounding box center [621, 295] width 794 height 60
click at [410, 310] on input "Sacramento Municipal Utility District" at bounding box center [362, 309] width 175 height 36
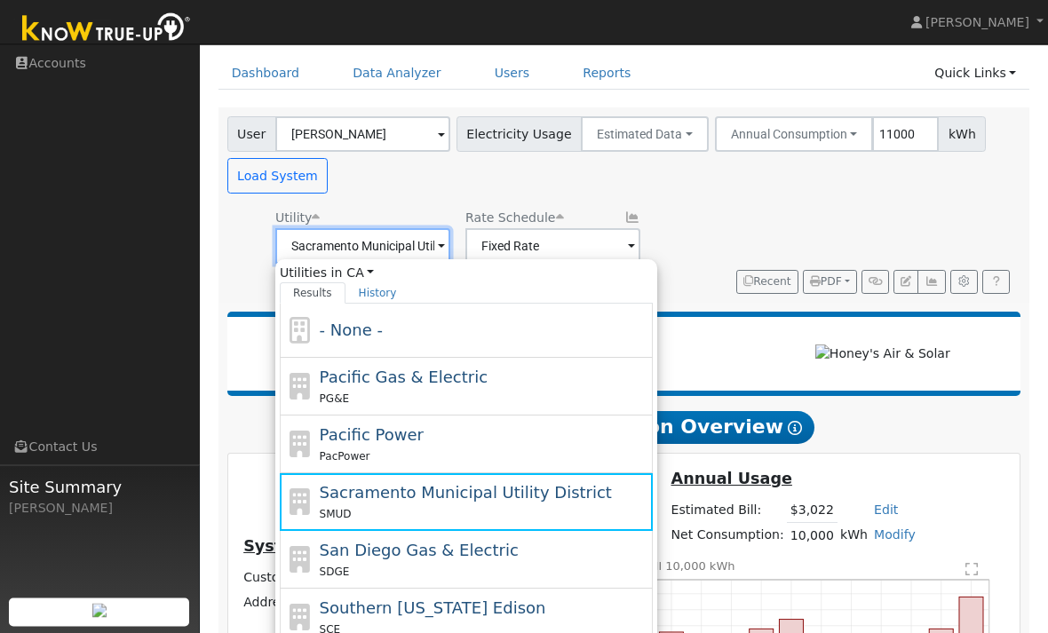
scroll to position [63, 0]
click at [697, 216] on div "Utility Sacramento Municipal Utility District Utilities in CA All States AL AK …" at bounding box center [621, 232] width 794 height 60
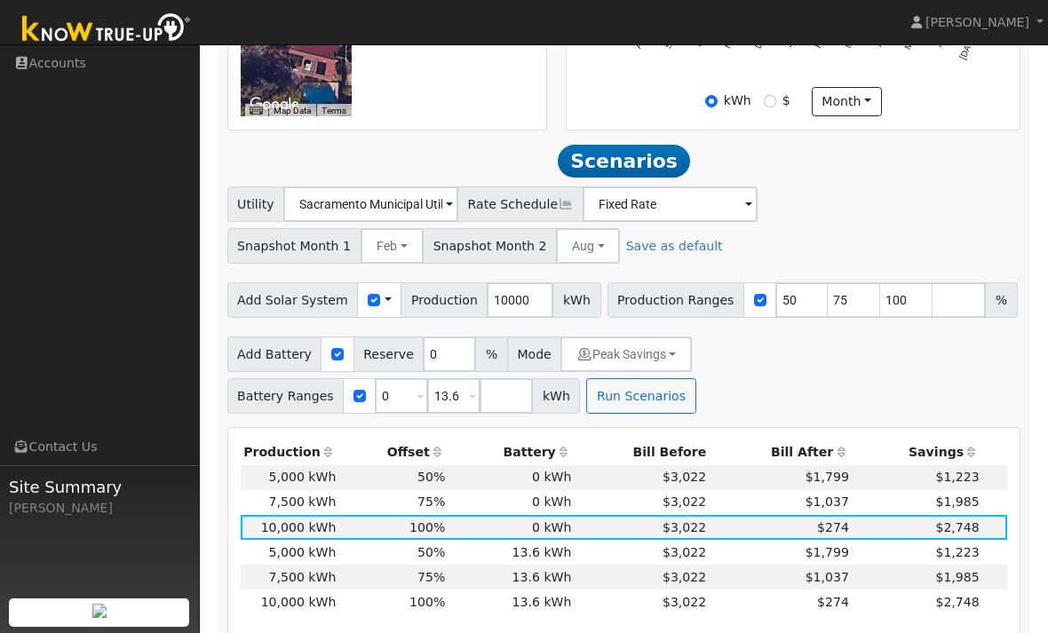
scroll to position [805, 0]
